Goal: Entertainment & Leisure: Browse casually

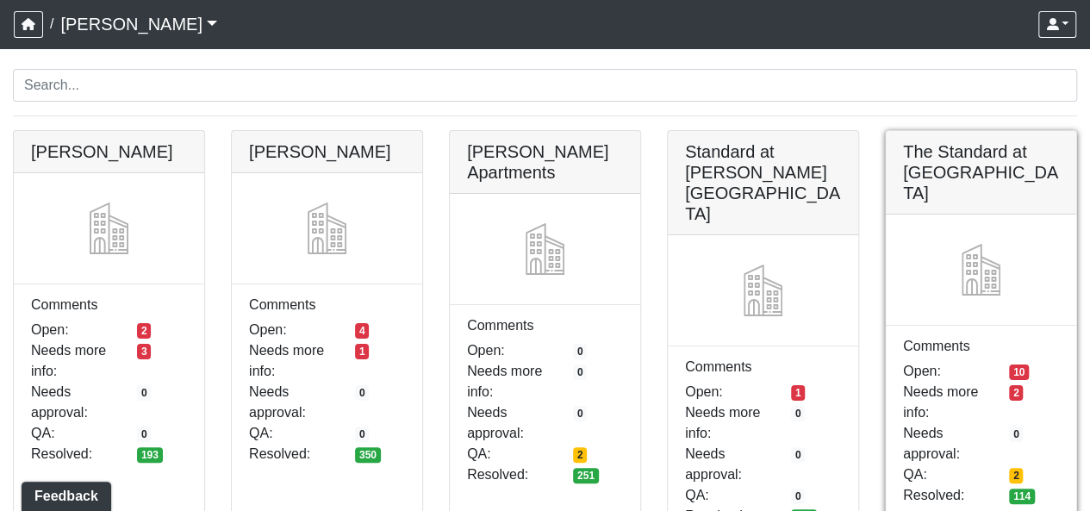
click at [957, 131] on link at bounding box center [981, 131] width 190 height 0
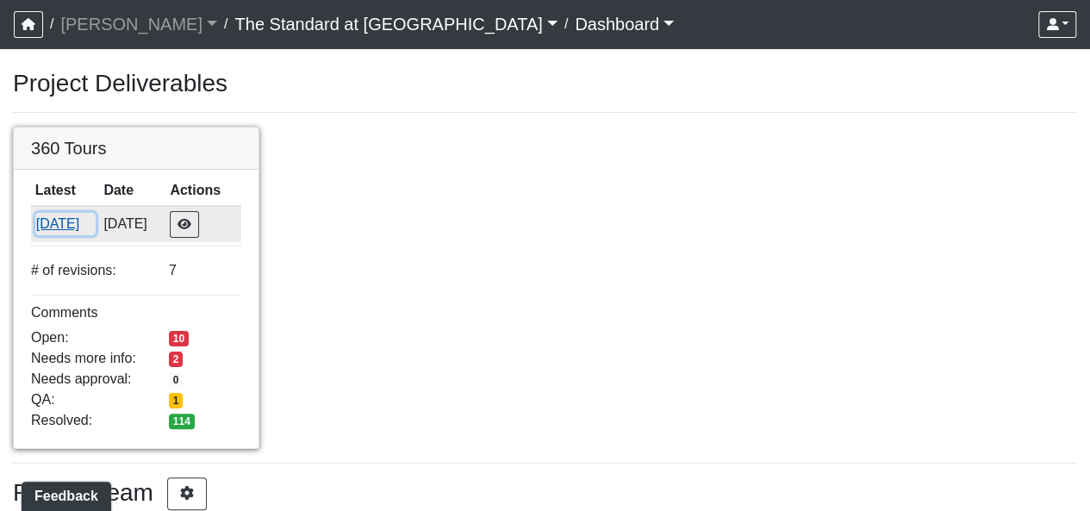
click at [78, 220] on button "[DATE]" at bounding box center [65, 224] width 60 height 22
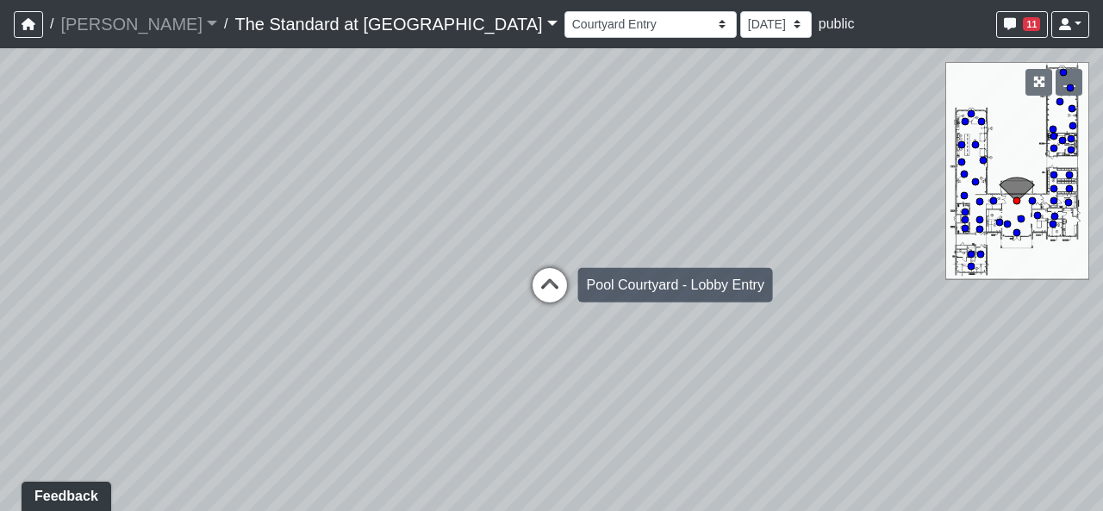
click at [543, 283] on icon at bounding box center [550, 294] width 52 height 52
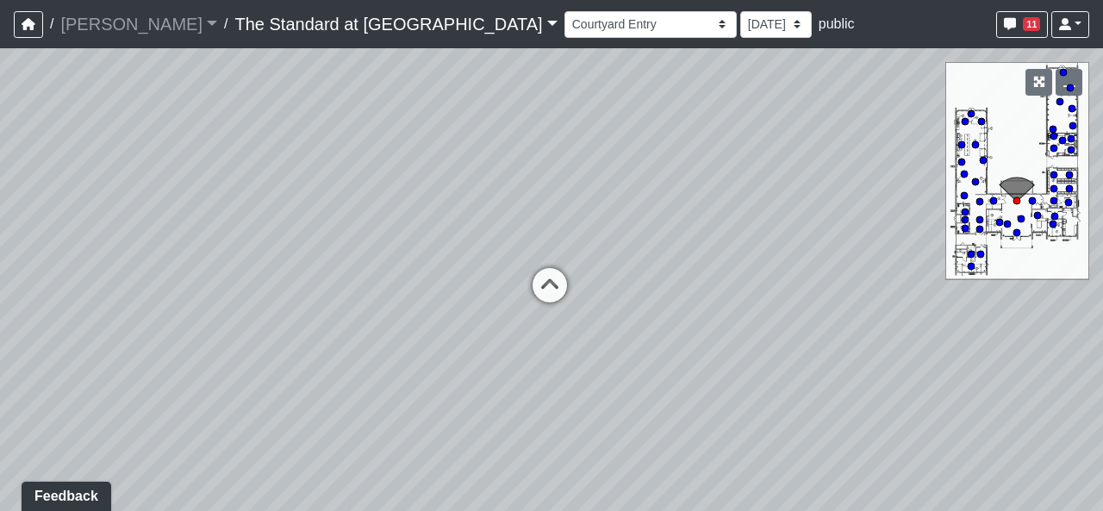
select select "6PiMu6JecZZi2XPcAiifoK"
